Goal: Use online tool/utility: Utilize a website feature to perform a specific function

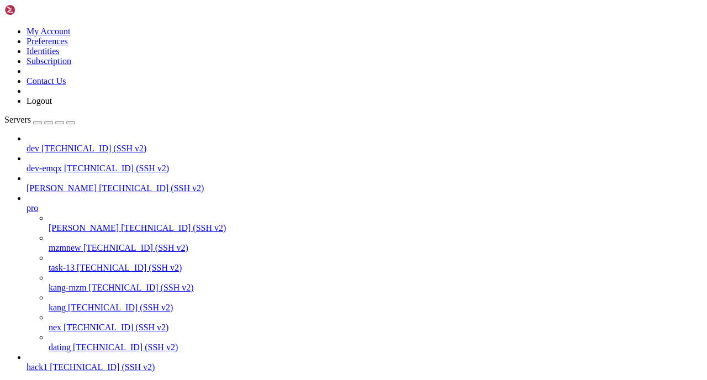
scroll to position [36, 0]
click at [73, 343] on span "[TECHNICAL_ID] (SSH v2)" at bounding box center [125, 347] width 105 height 9
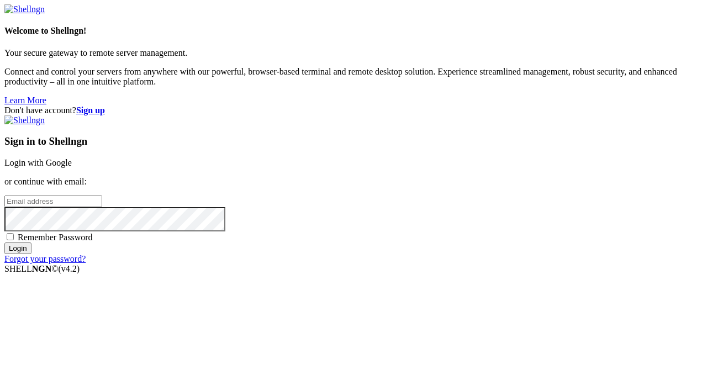
click at [72, 158] on link "Login with Google" at bounding box center [37, 162] width 67 height 9
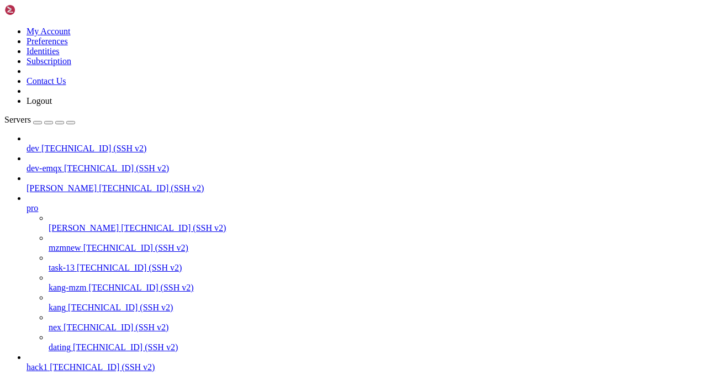
scroll to position [36, 0]
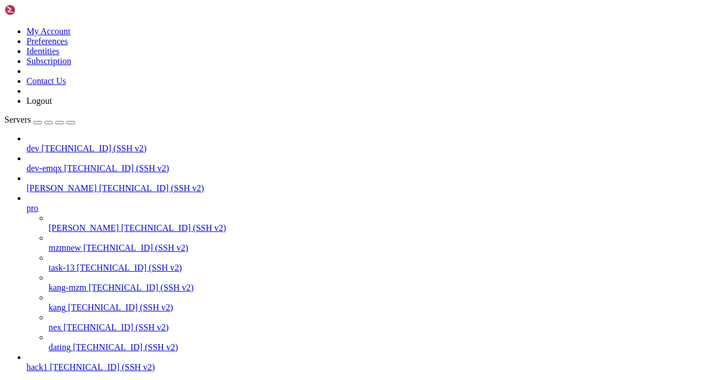
scroll to position [689, 0]
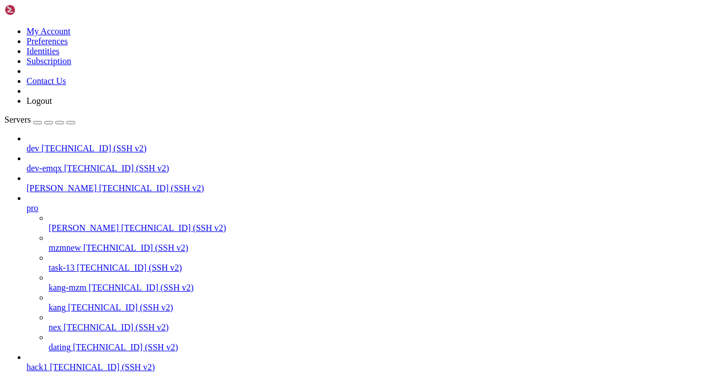
copy x-row "d4ce17d"
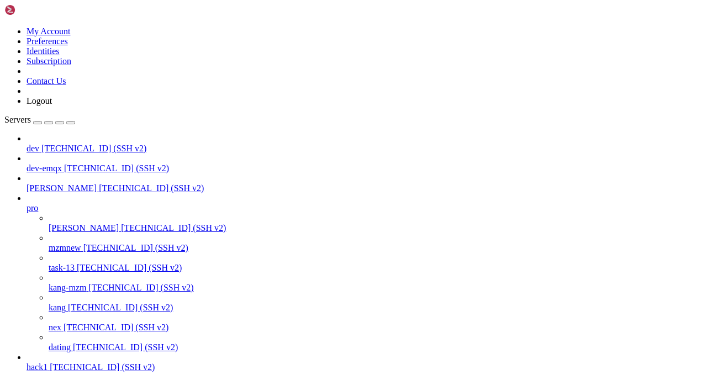
copy x-row "d4ce17d"
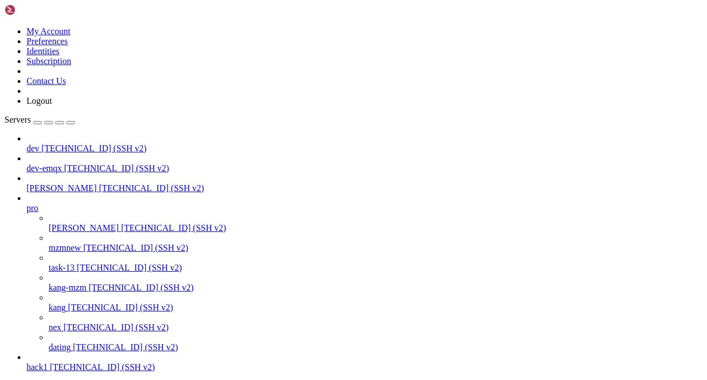
scroll to position [6111, 0]
